Goal: Information Seeking & Learning: Learn about a topic

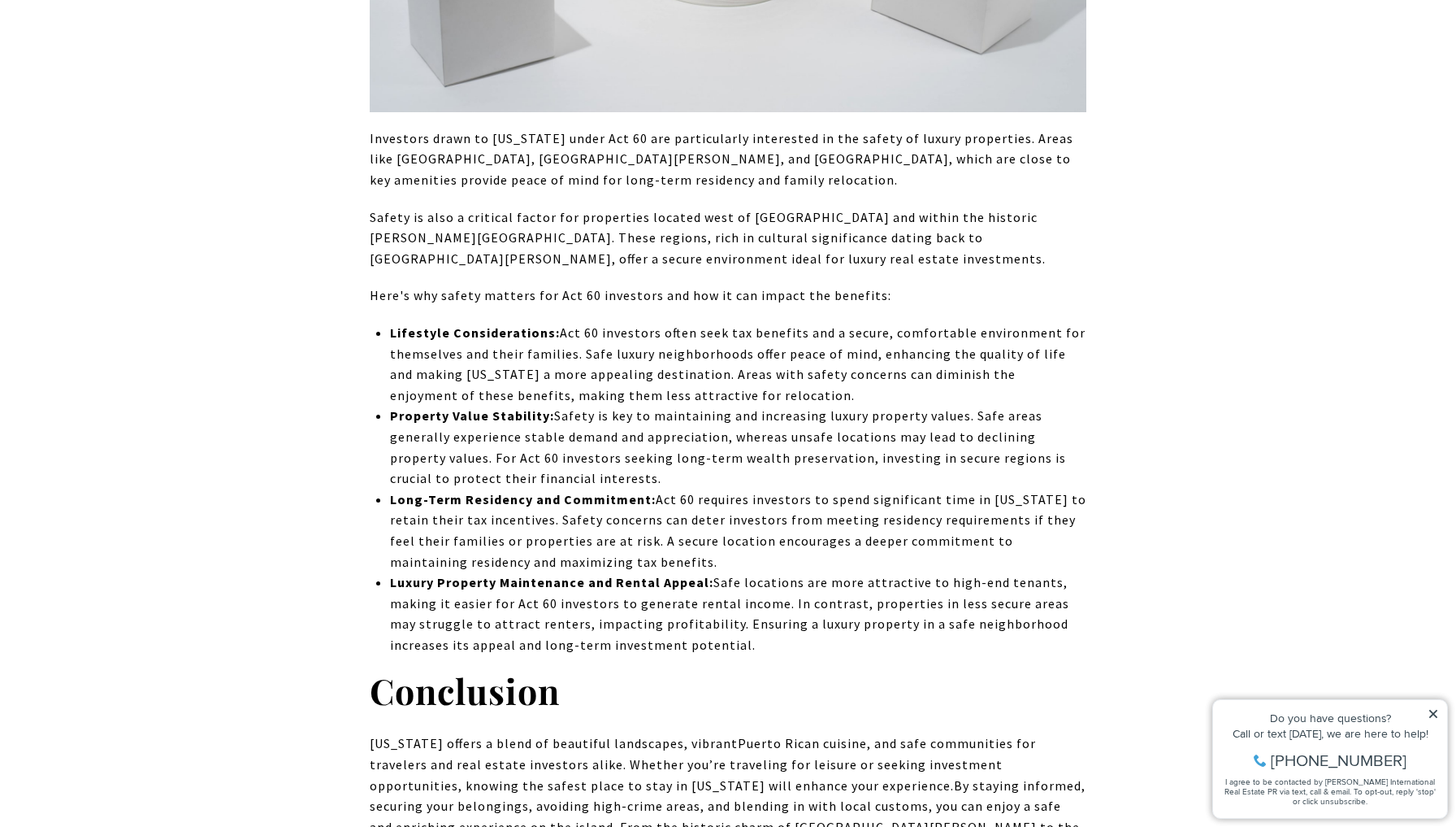
scroll to position [17197, 0]
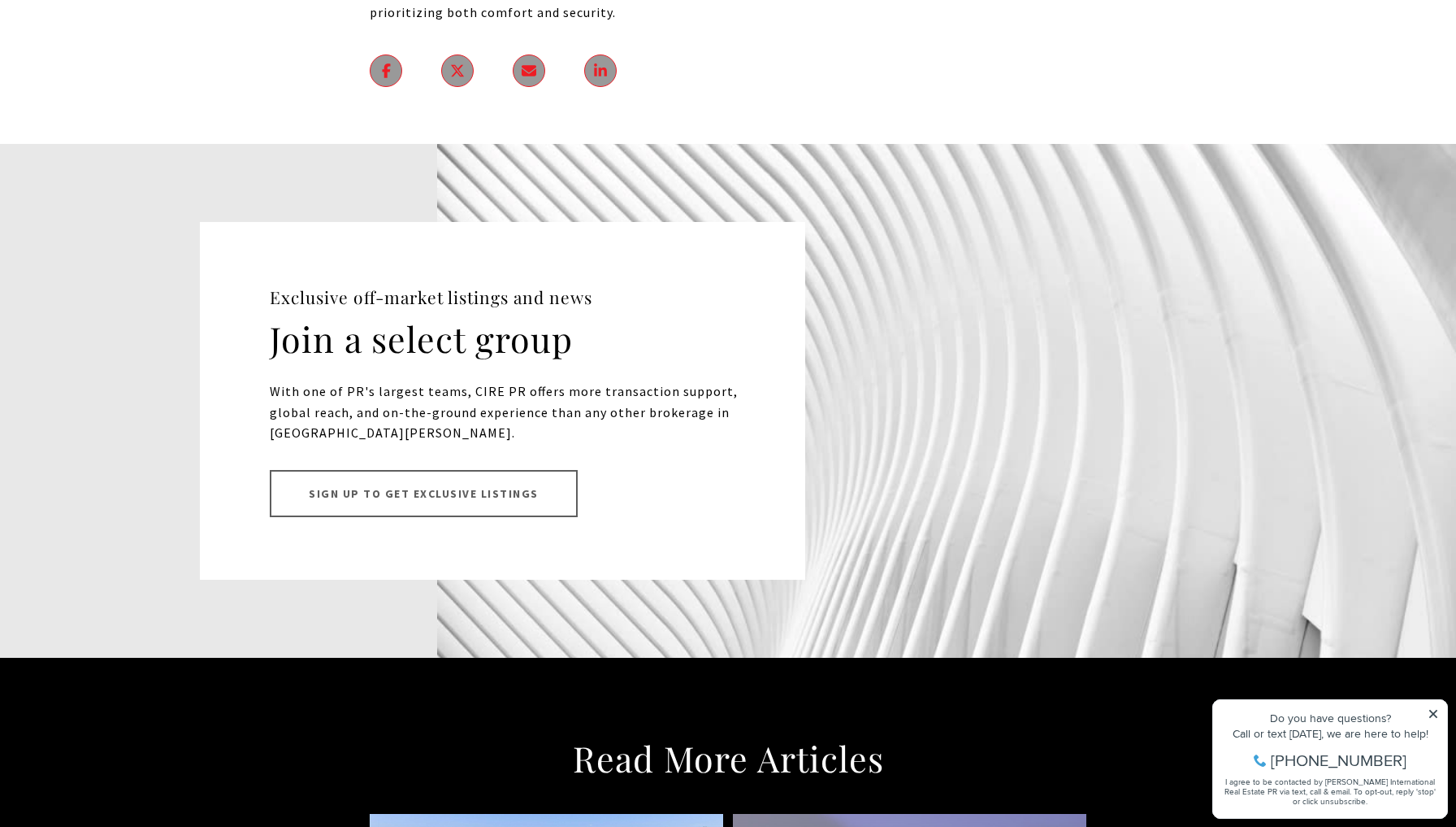
scroll to position [19784, 0]
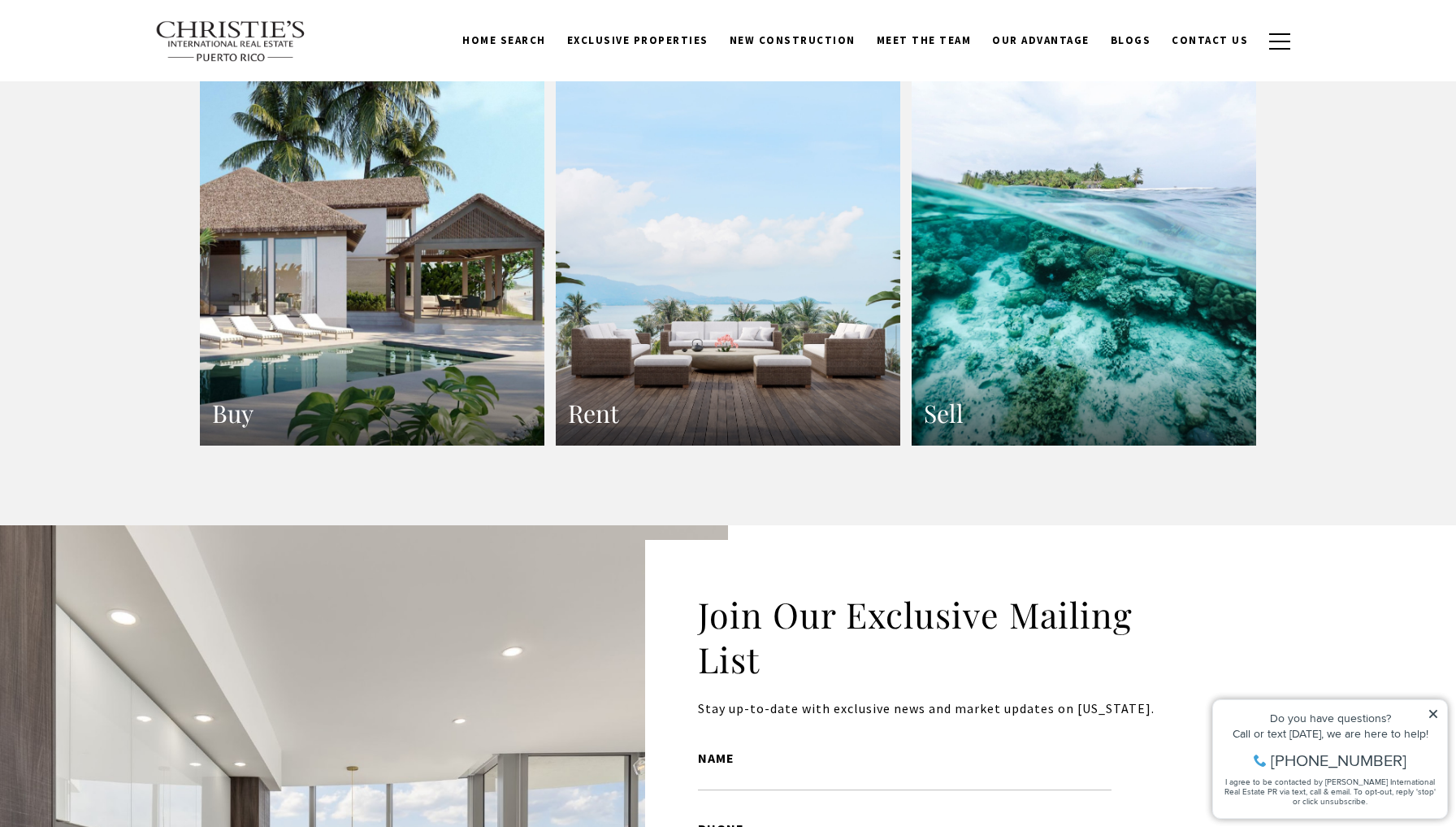
scroll to position [2934, 0]
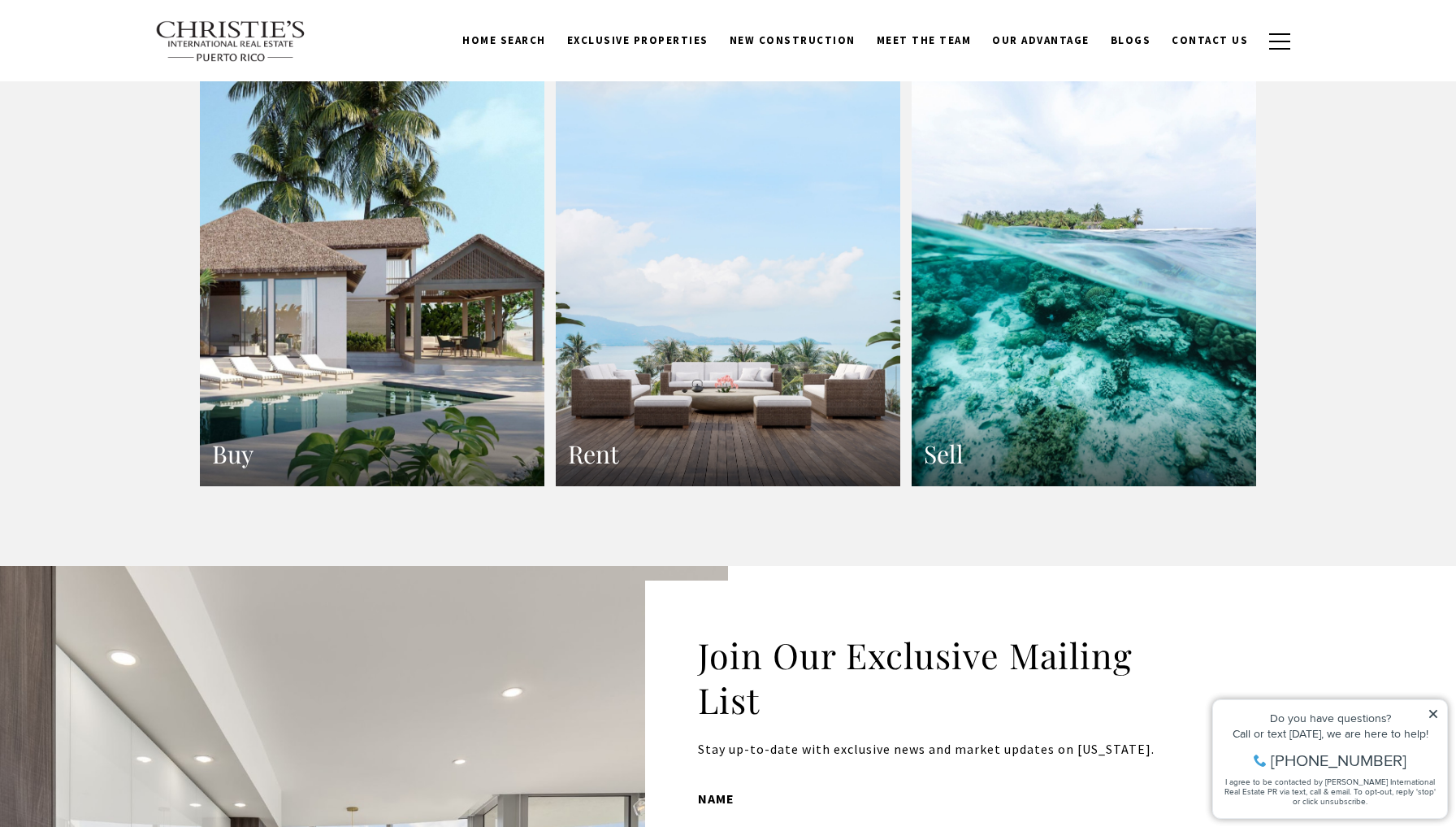
click at [653, 439] on h3 "Rent" at bounding box center [728, 455] width 320 height 32
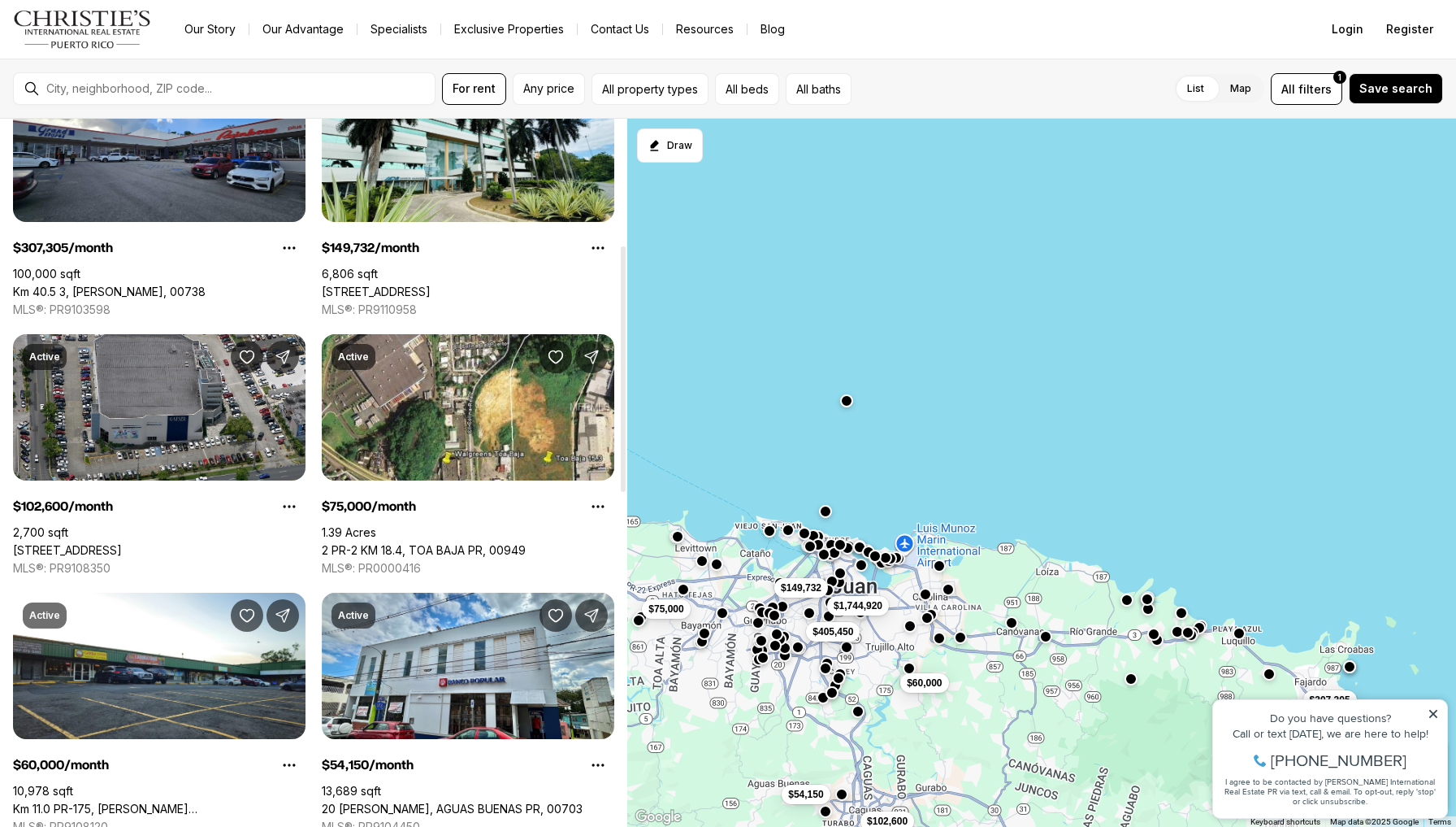
scroll to position [367, 0]
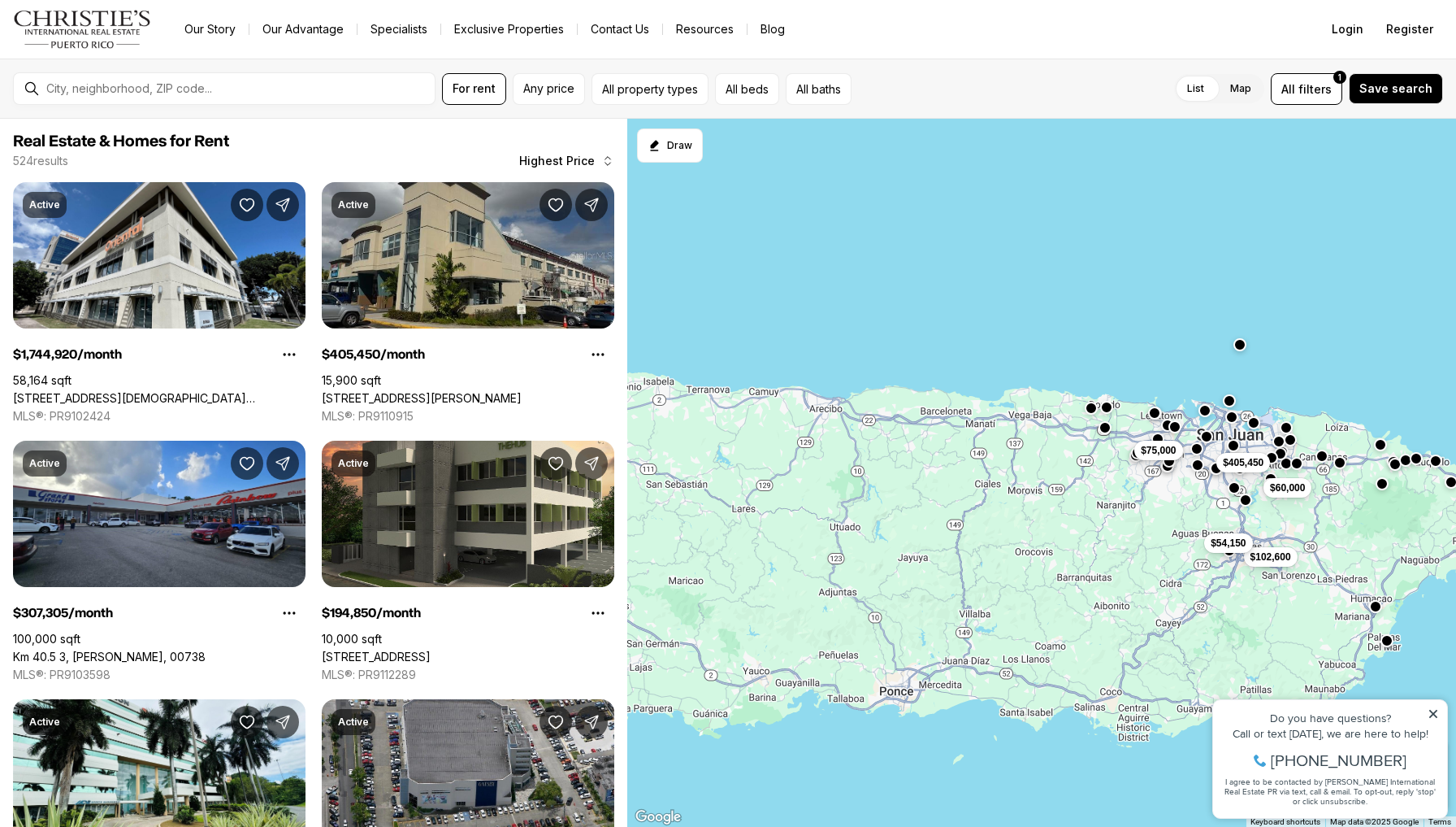
drag, startPoint x: 699, startPoint y: 705, endPoint x: 1070, endPoint y: 555, distance: 400.2
click at [1070, 555] on div "$405,450 $307,305 $102,600 $75,000 $60,000 $54,150" at bounding box center [1041, 474] width 829 height 709
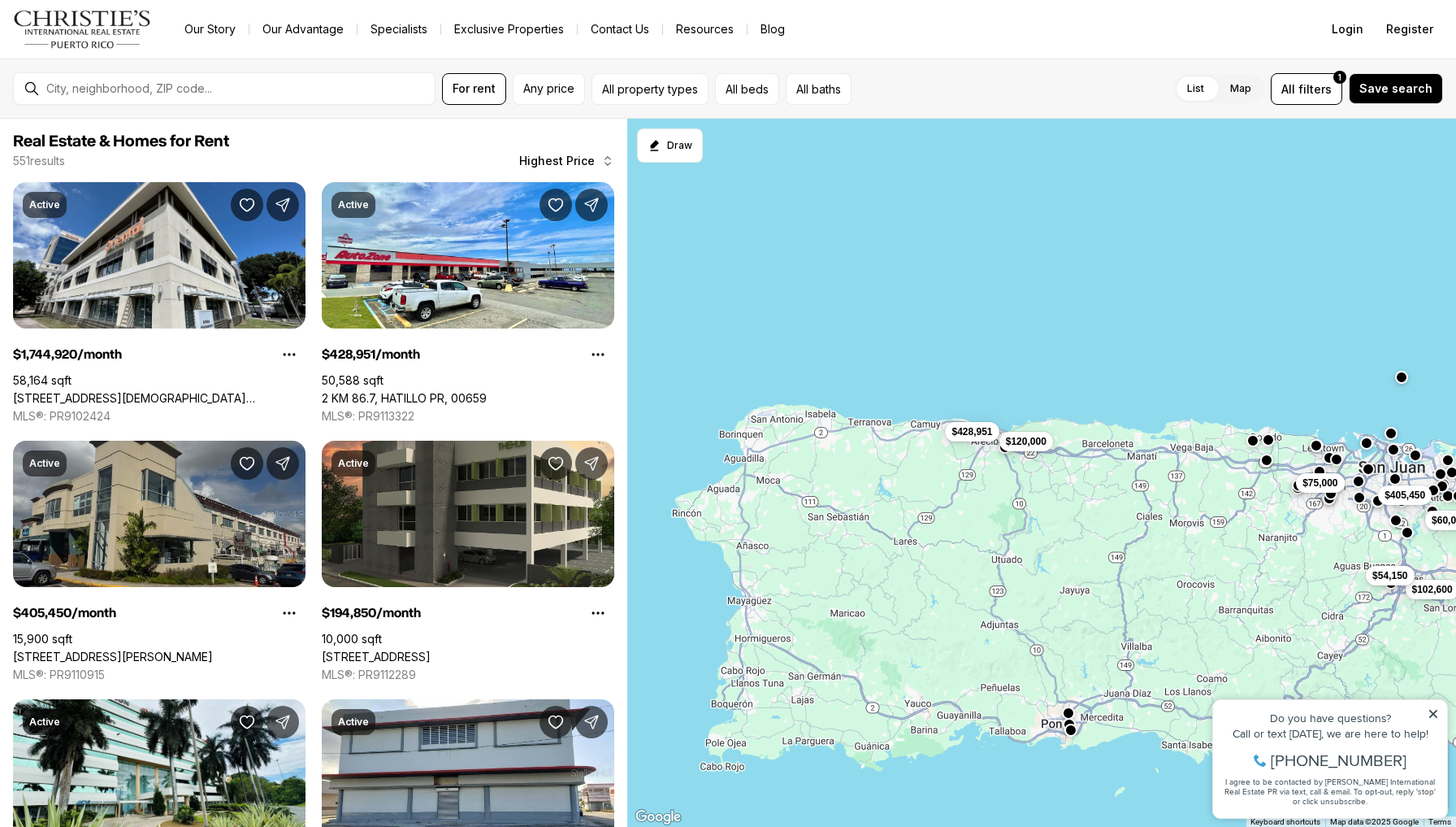
drag, startPoint x: 695, startPoint y: 576, endPoint x: 859, endPoint y: 604, distance: 166.4
click at [859, 604] on div "$405,450 $102,600 $75,000 $60,000 $54,150 $120,000 $428,951" at bounding box center [1041, 474] width 829 height 709
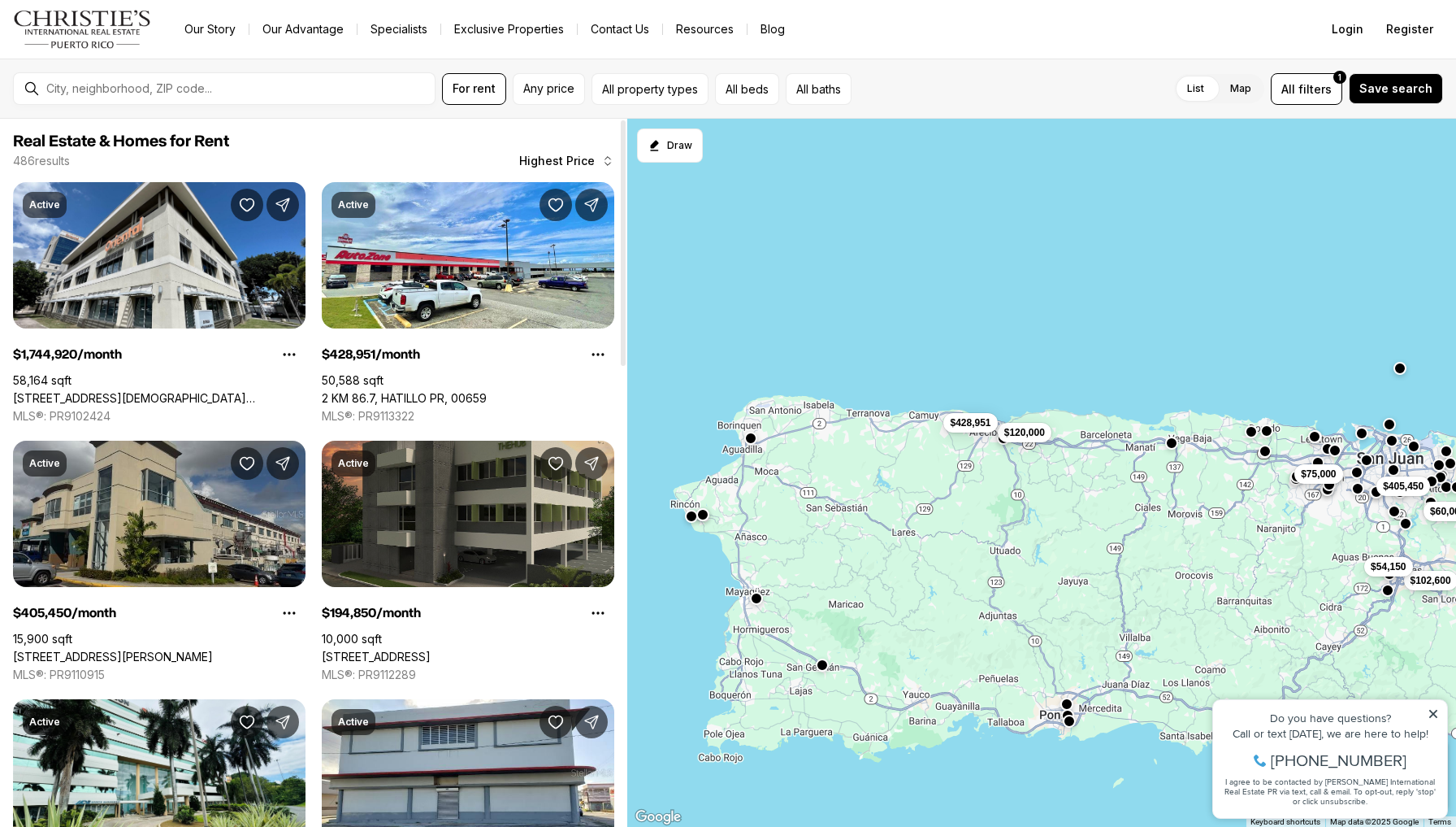
scroll to position [8, 0]
